Goal: Communication & Community: Ask a question

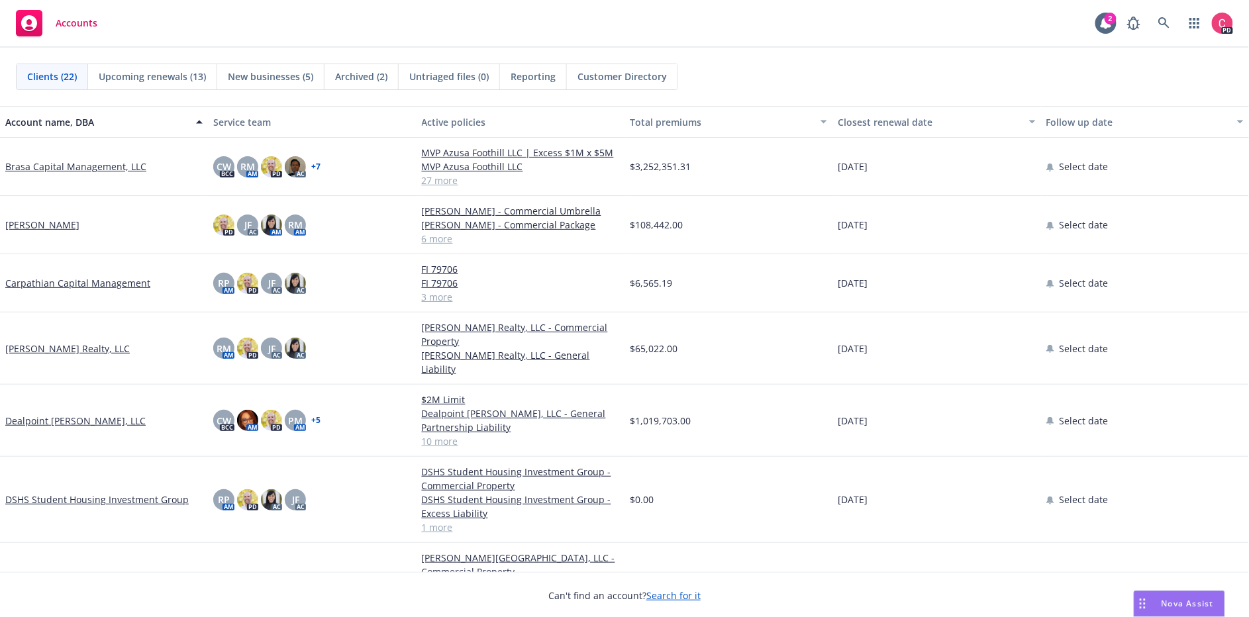
click at [1168, 593] on div "Nova Assist" at bounding box center [1179, 603] width 90 height 25
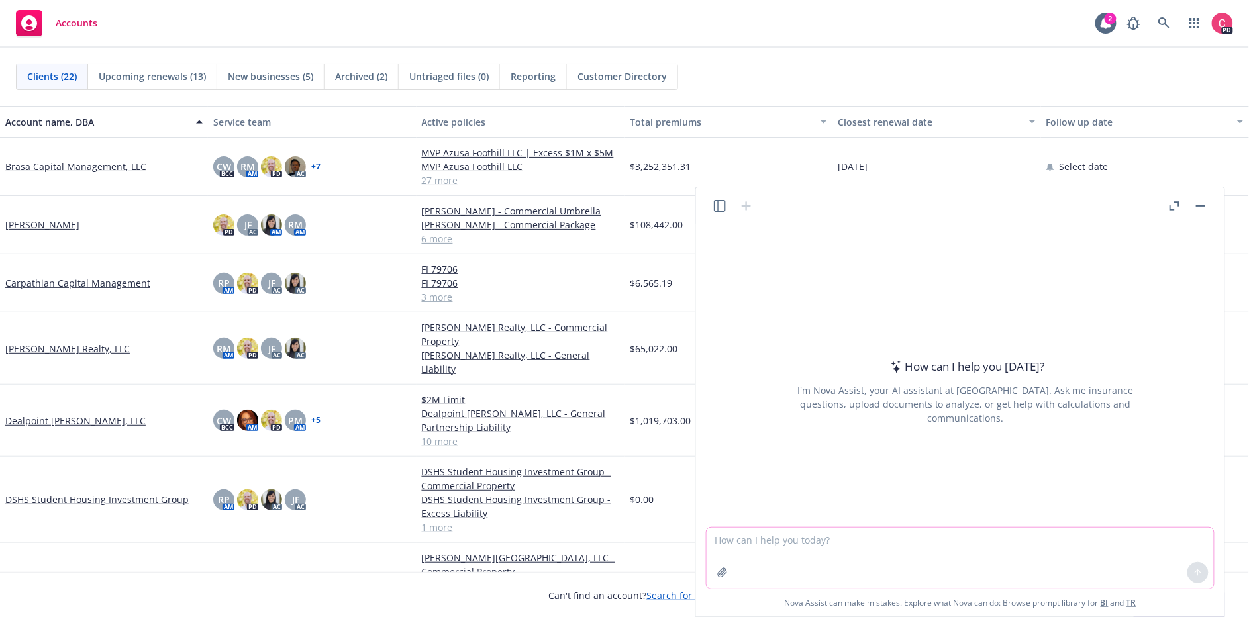
click at [817, 544] on textarea at bounding box center [959, 558] width 507 height 61
type textarea "w"
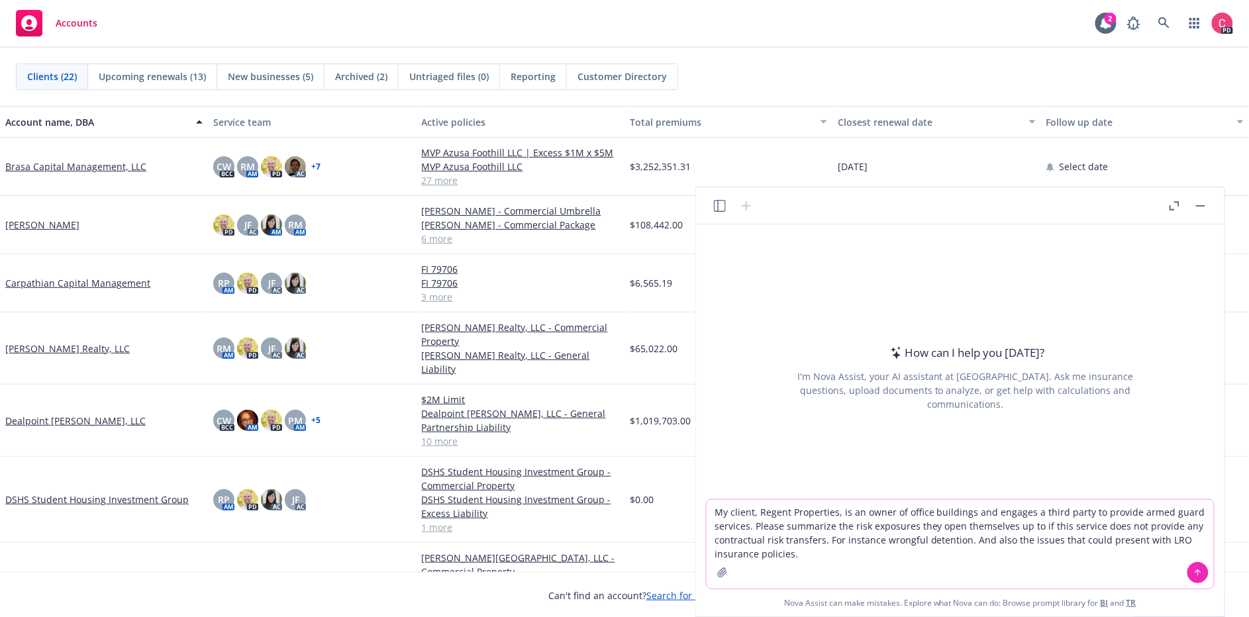
type textarea "My client, Regent Properties, is an owner of office buildings and engages a thi…"
click at [1186, 576] on div at bounding box center [1198, 573] width 32 height 32
click at [1198, 571] on icon at bounding box center [1198, 572] width 0 height 5
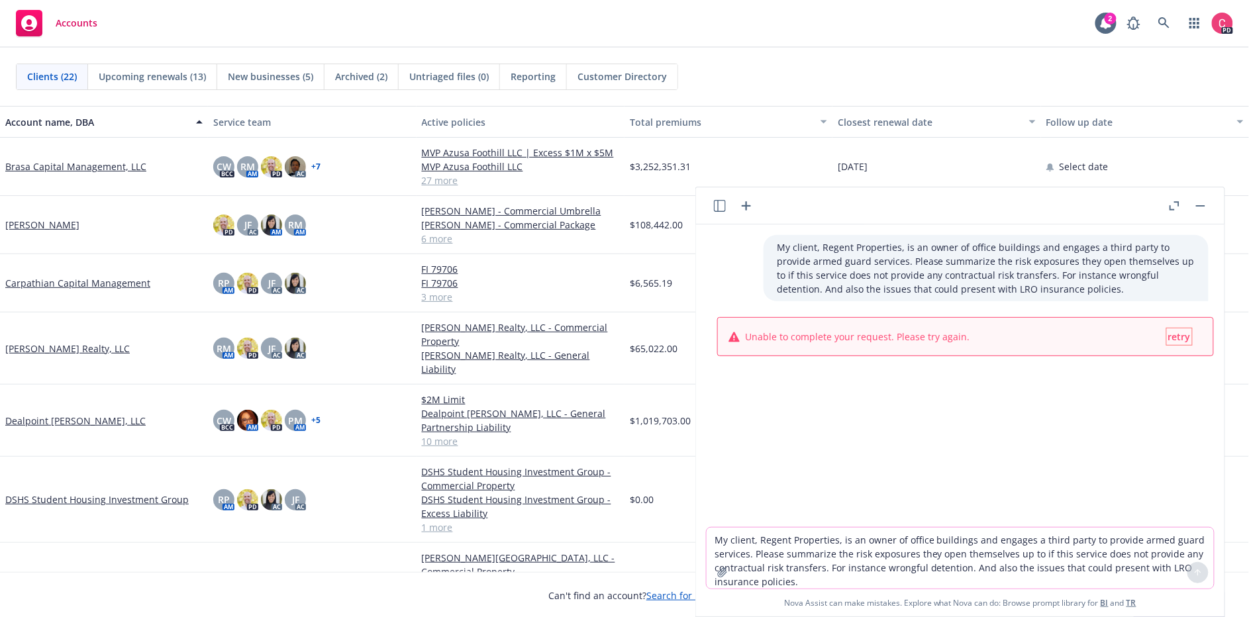
click at [1181, 340] on span "retry" at bounding box center [1179, 336] width 23 height 13
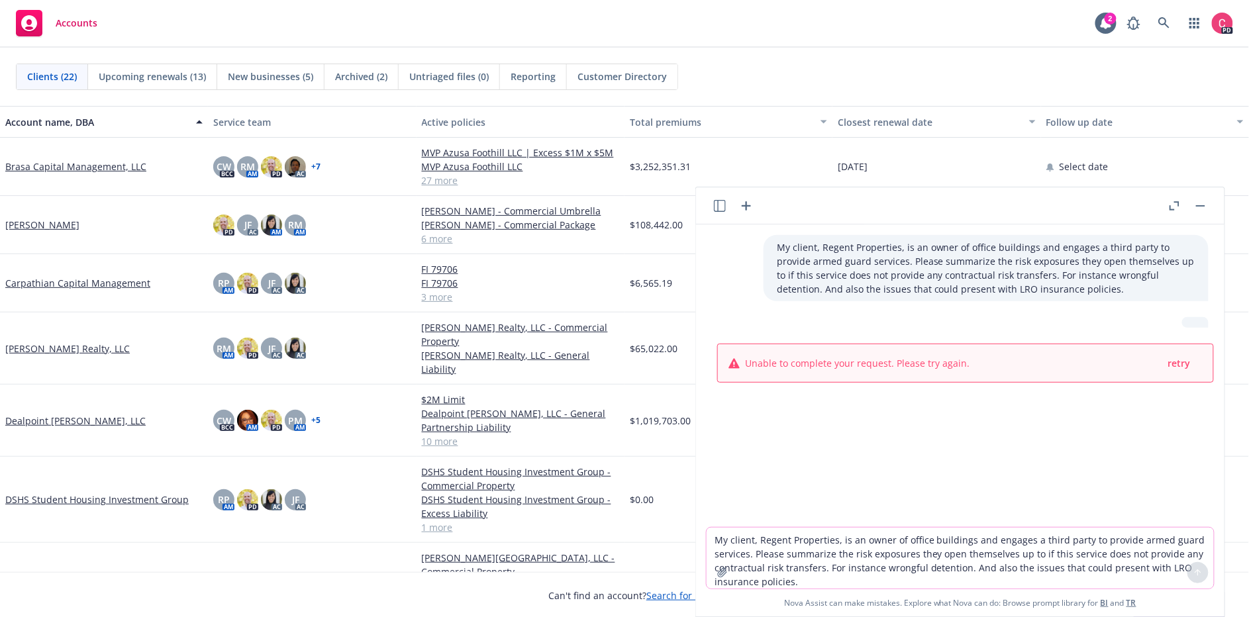
drag, startPoint x: 1026, startPoint y: 293, endPoint x: 1050, endPoint y: 285, distance: 24.9
click at [1030, 292] on p "My client, Regent Properties, is an owner of office buildings and engages a thi…" at bounding box center [986, 268] width 418 height 56
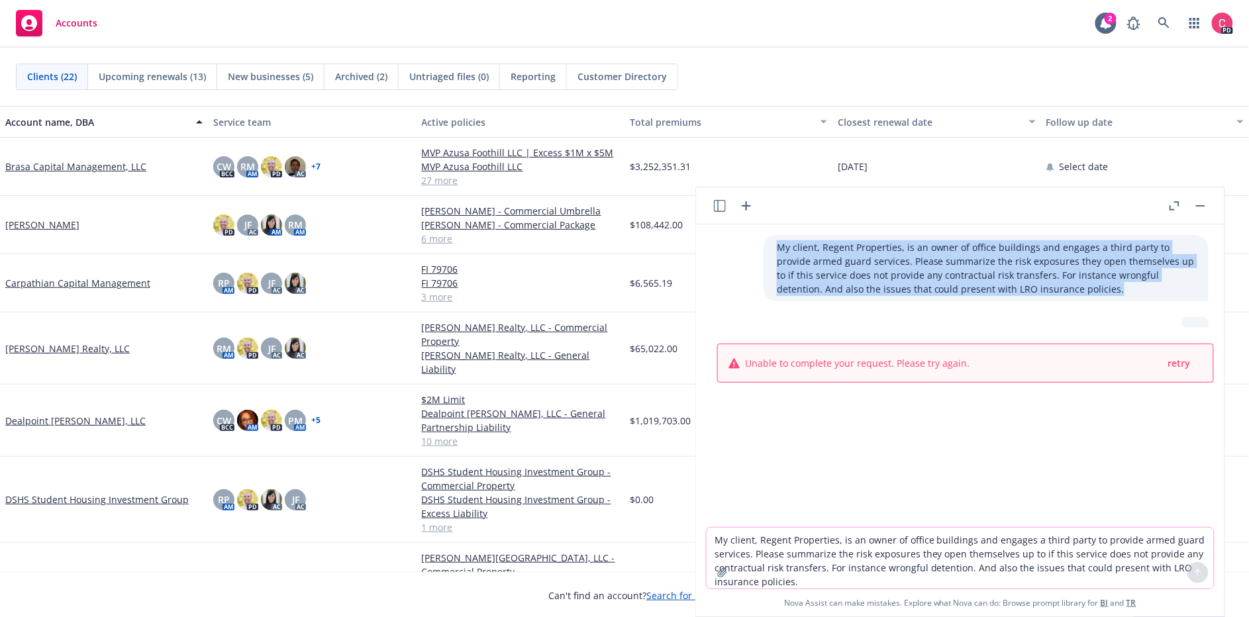
drag, startPoint x: 1042, startPoint y: 290, endPoint x: 767, endPoint y: 248, distance: 278.0
click at [767, 248] on div "My client, Regent Properties, is an owner of office buildings and engages a thi…" at bounding box center [985, 268] width 445 height 66
copy p "My client, Regent Properties, is an owner of office buildings and engages a thi…"
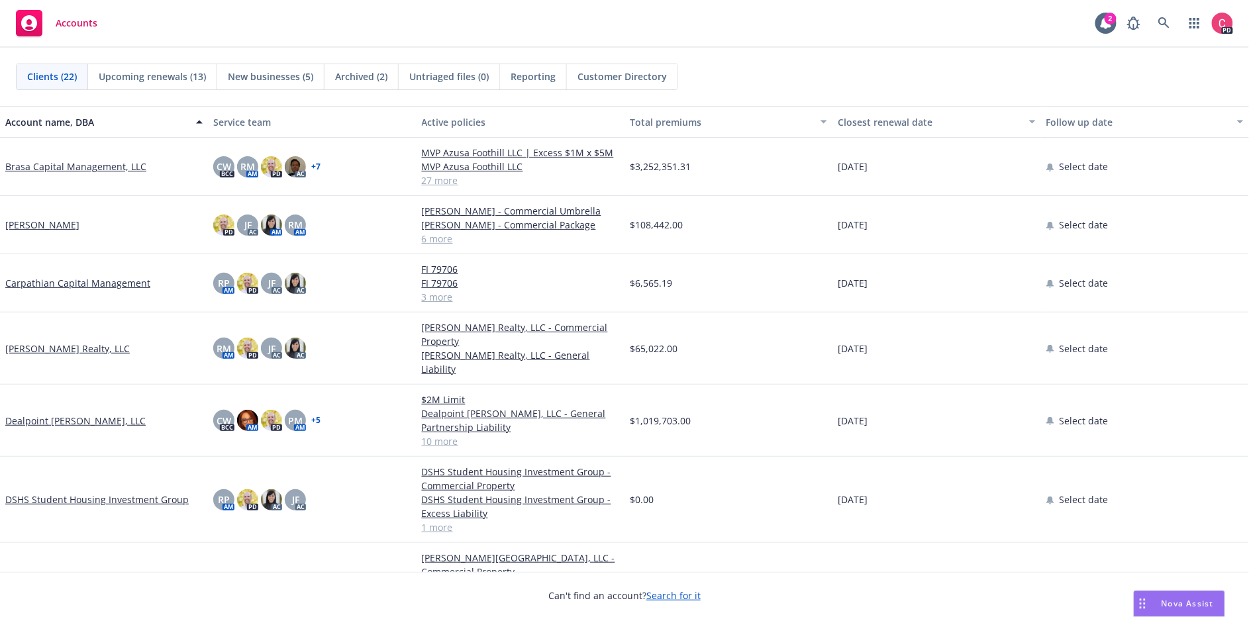
click at [1204, 608] on span "Nova Assist" at bounding box center [1187, 603] width 52 height 11
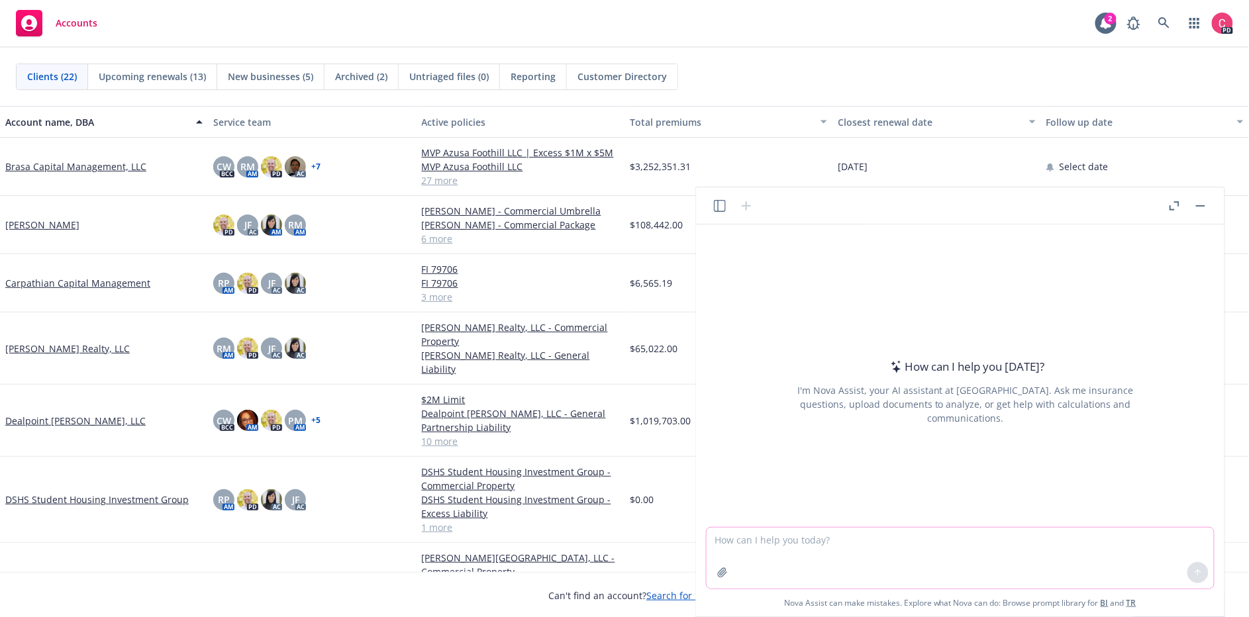
click at [880, 549] on textarea at bounding box center [959, 558] width 507 height 61
paste textarea "My client, Regent Properties, is an owner of office buildings and engages a thi…"
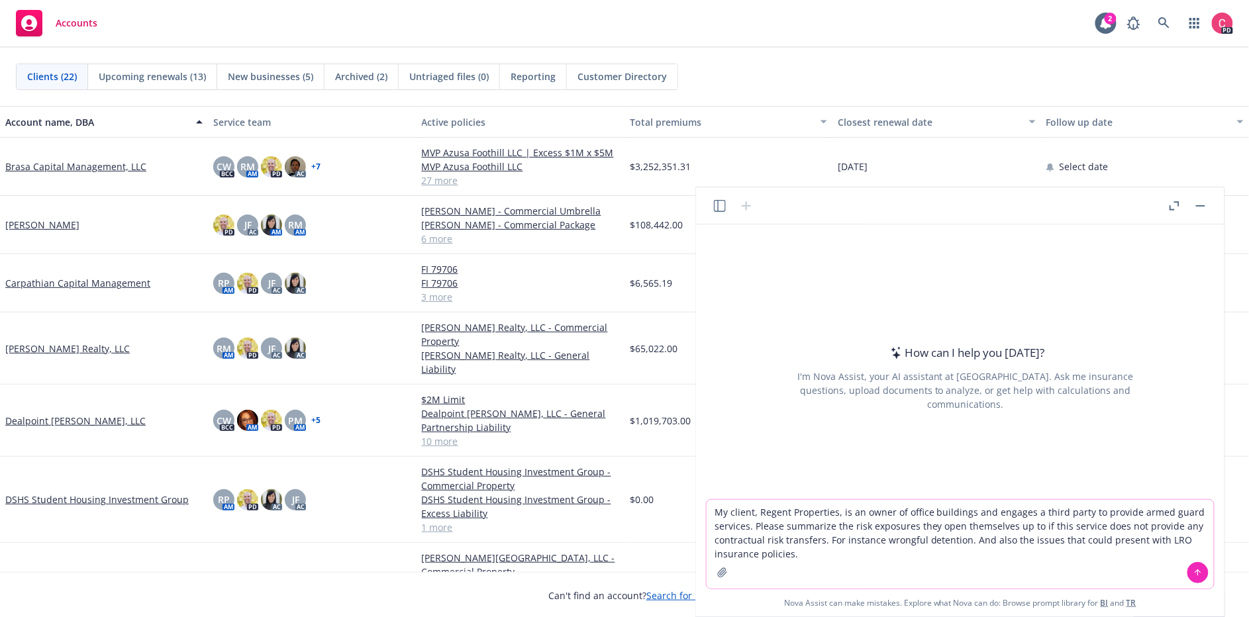
type textarea "My client, Regent Properties, is an owner of office buildings and engages a thi…"
click at [1205, 569] on button at bounding box center [1197, 572] width 21 height 21
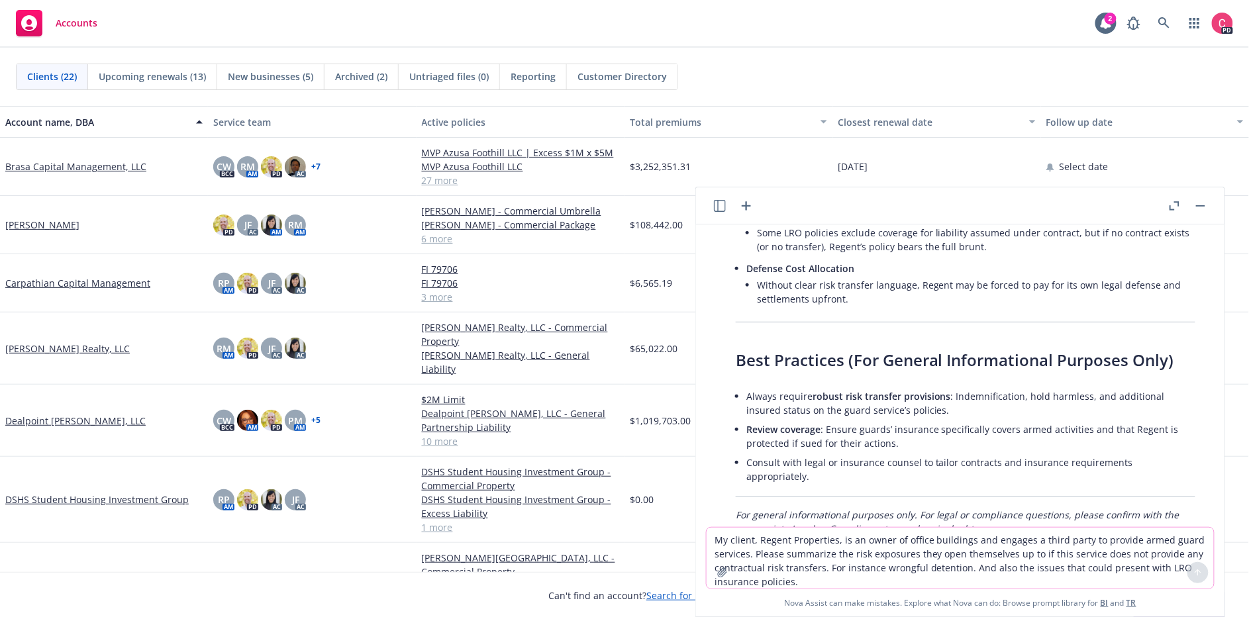
scroll to position [1012, 0]
